Goal: Task Accomplishment & Management: Use online tool/utility

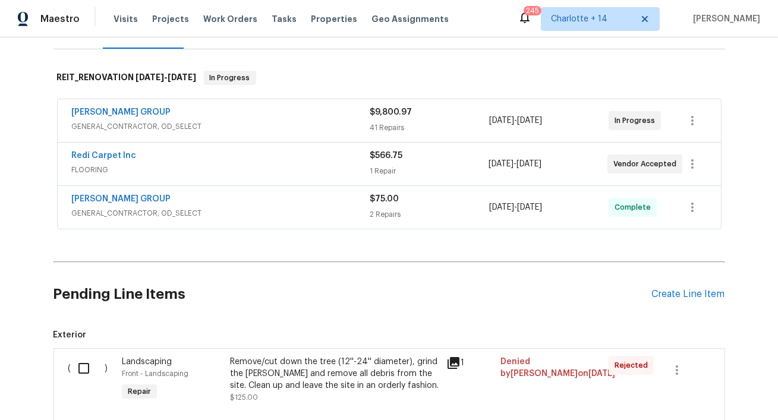
scroll to position [150, 0]
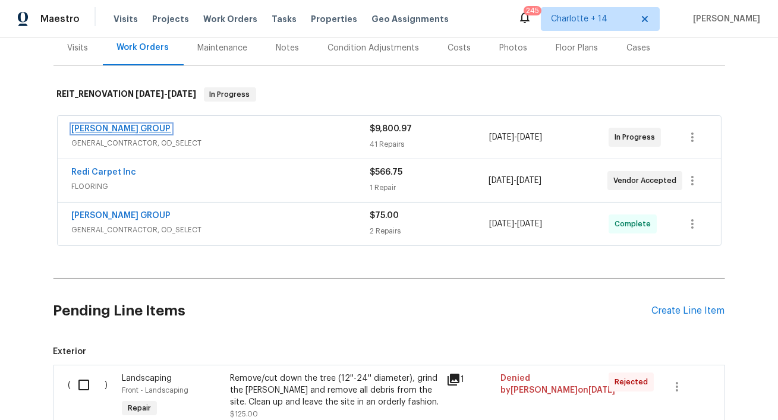
click at [124, 128] on link "BARAKEL VENZ GROUP" at bounding box center [121, 129] width 99 height 8
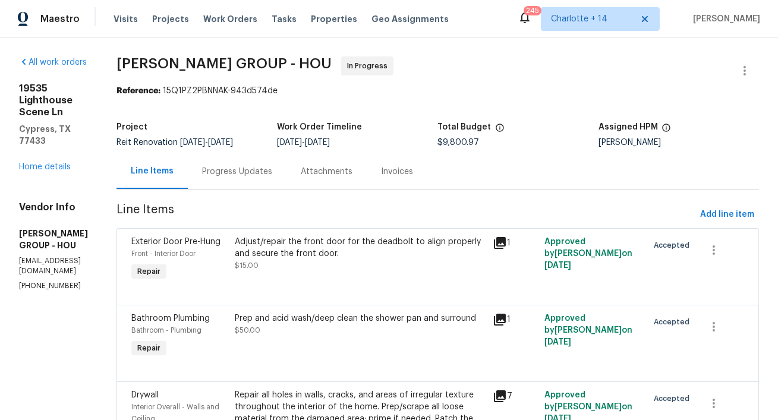
scroll to position [861, 0]
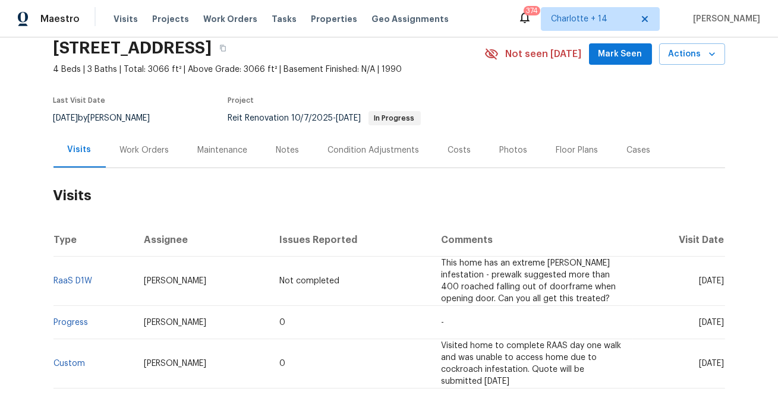
scroll to position [49, 0]
click at [155, 149] on div "Work Orders" at bounding box center [144, 149] width 49 height 12
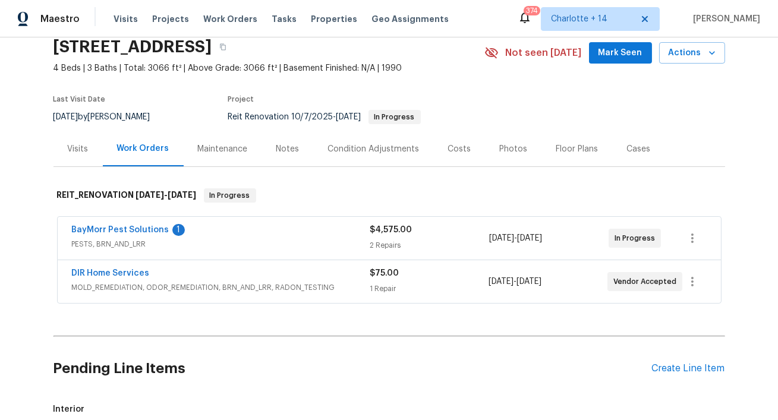
click at [146, 224] on span "BayMorr Pest Solutions" at bounding box center [121, 230] width 98 height 12
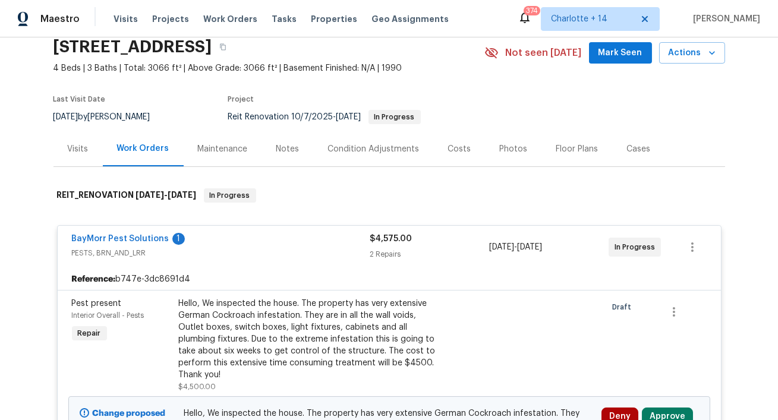
scroll to position [196, 0]
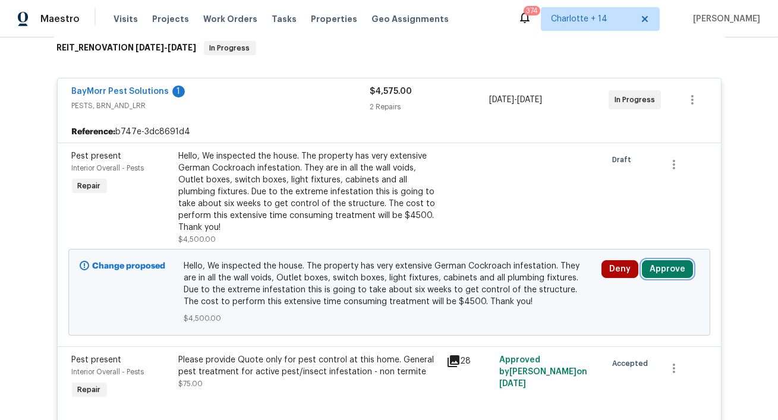
click at [668, 266] on button "Approve" at bounding box center [667, 269] width 51 height 18
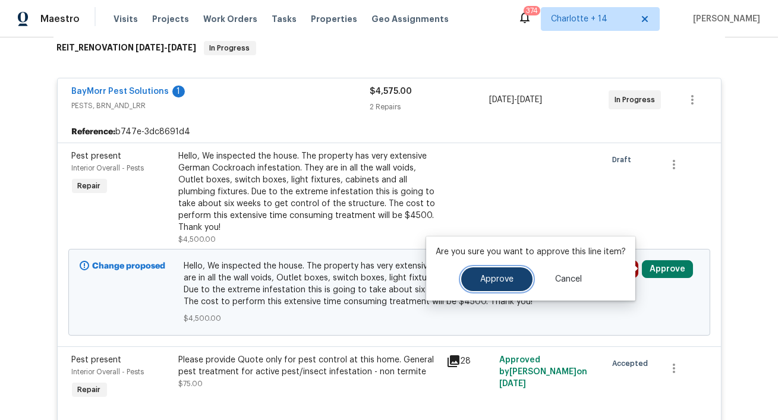
click at [491, 275] on span "Approve" at bounding box center [496, 279] width 33 height 9
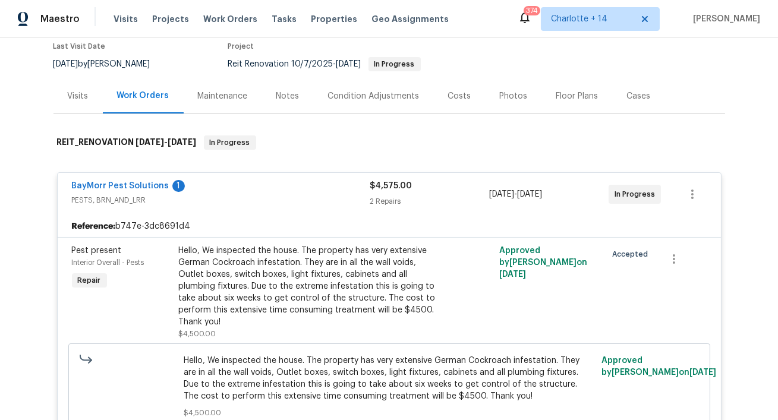
scroll to position [93, 0]
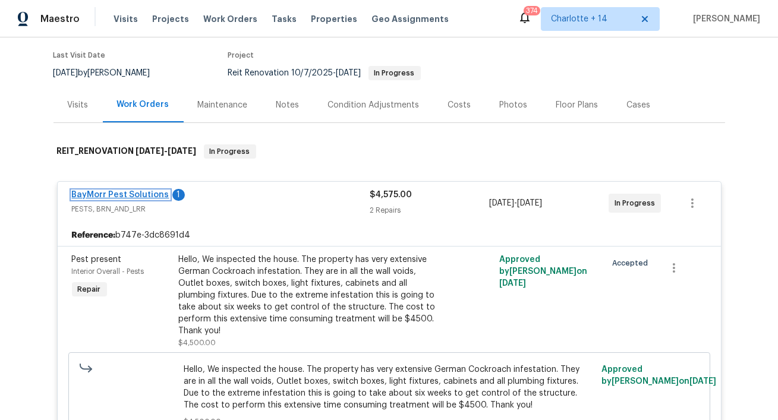
click at [139, 191] on link "BayMorr Pest Solutions" at bounding box center [121, 195] width 98 height 8
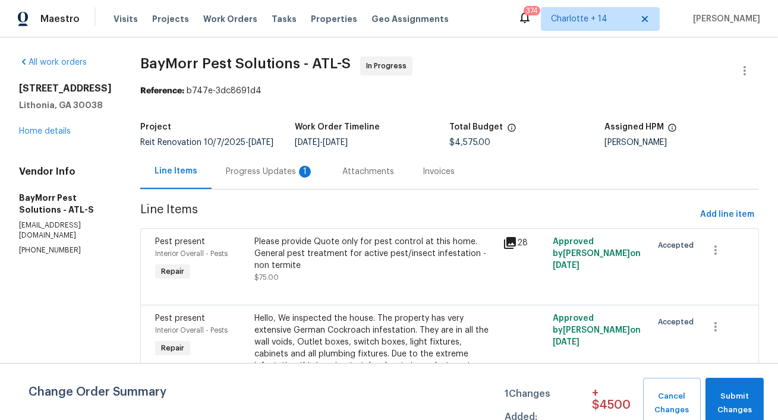
click at [262, 168] on div "Progress Updates 1" at bounding box center [270, 172] width 88 height 12
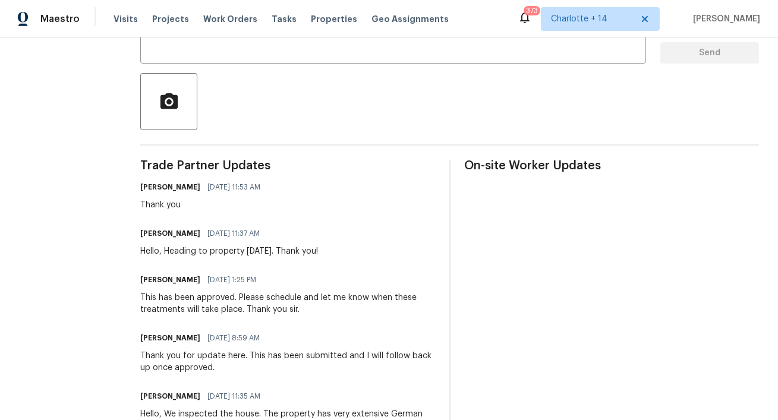
scroll to position [250, 0]
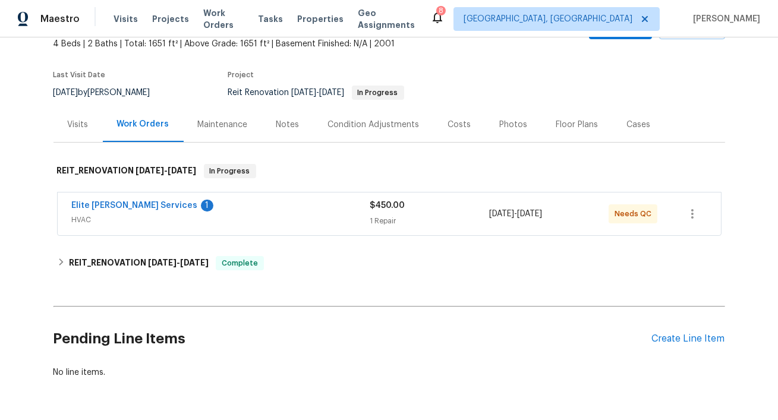
scroll to position [111, 0]
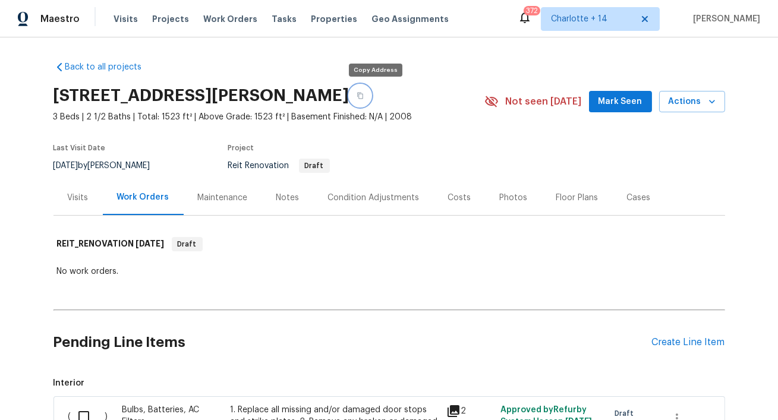
click at [363, 96] on icon "button" at bounding box center [360, 96] width 6 height 7
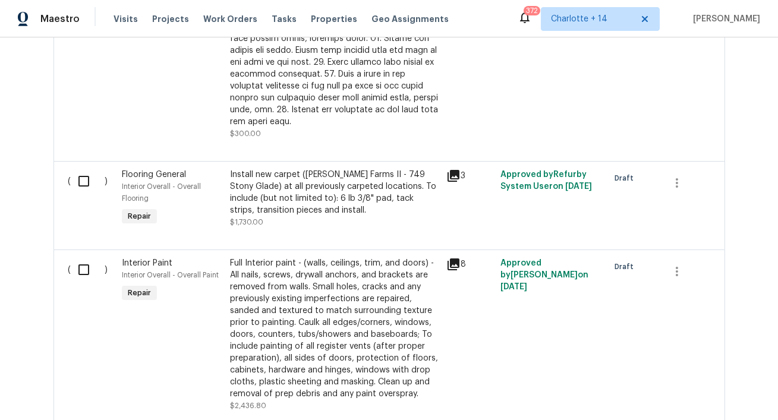
scroll to position [947, 0]
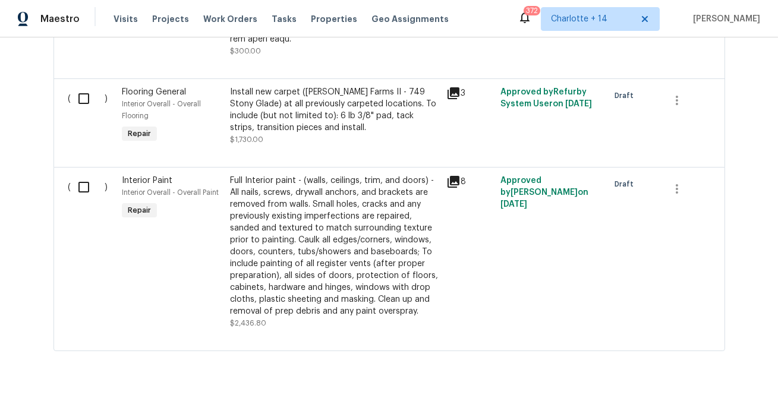
click at [323, 255] on div "Full Interior paint - (walls, ceilings, trim, and doors) - All nails, screws, d…" at bounding box center [334, 246] width 209 height 143
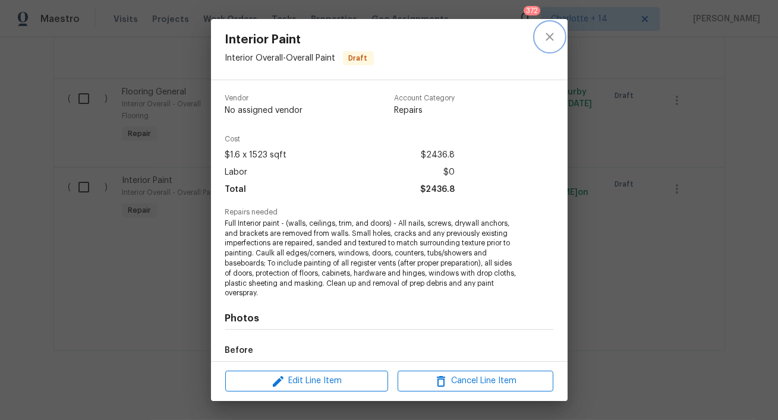
click at [549, 35] on icon "close" at bounding box center [550, 37] width 14 height 14
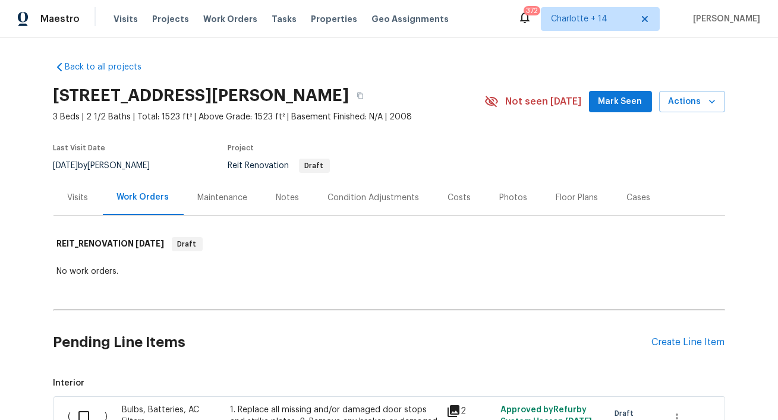
scroll to position [0, 0]
click at [364, 94] on icon "button" at bounding box center [360, 95] width 7 height 7
click at [371, 92] on button "button" at bounding box center [360, 95] width 21 height 21
